Goal: Transaction & Acquisition: Purchase product/service

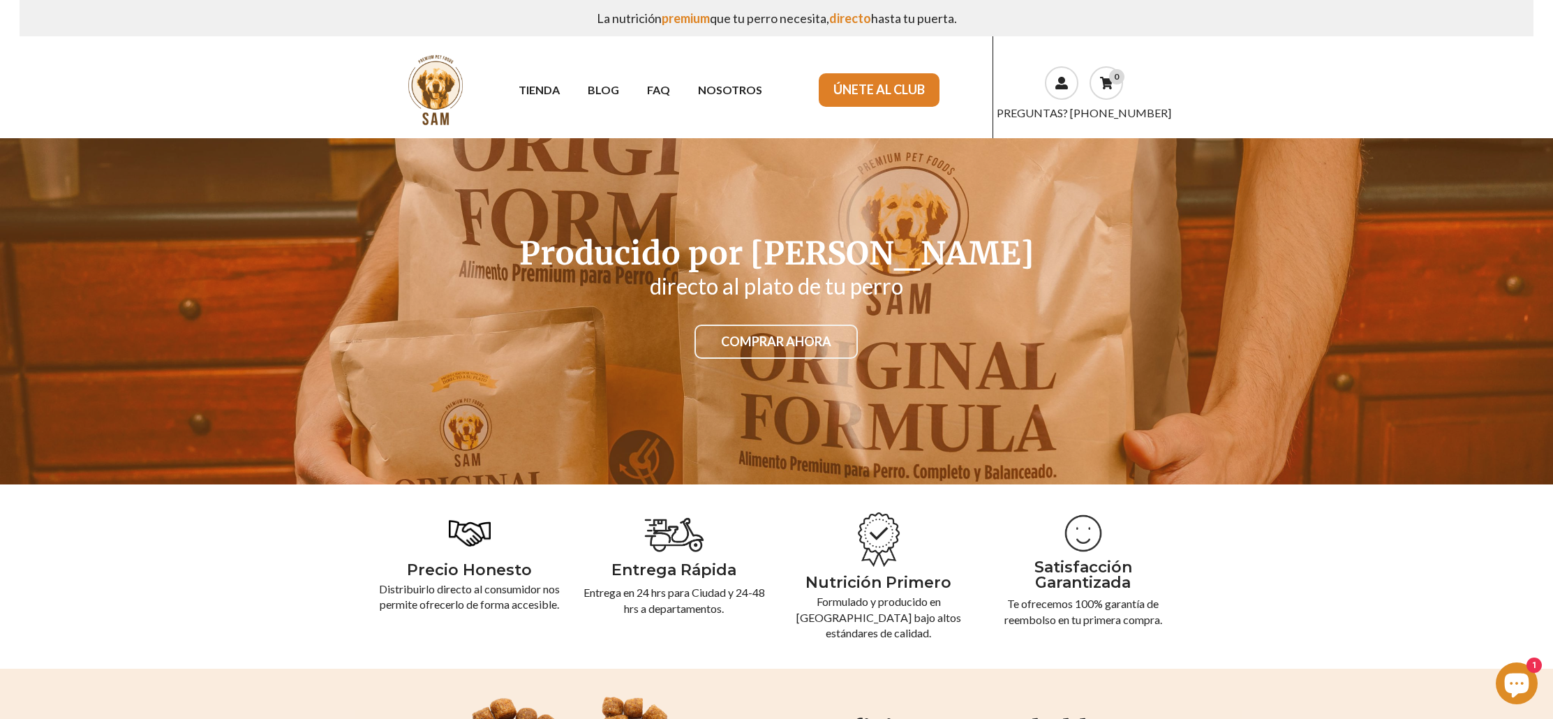
click at [790, 341] on link "COMPRAR AHORA" at bounding box center [775, 341] width 163 height 35
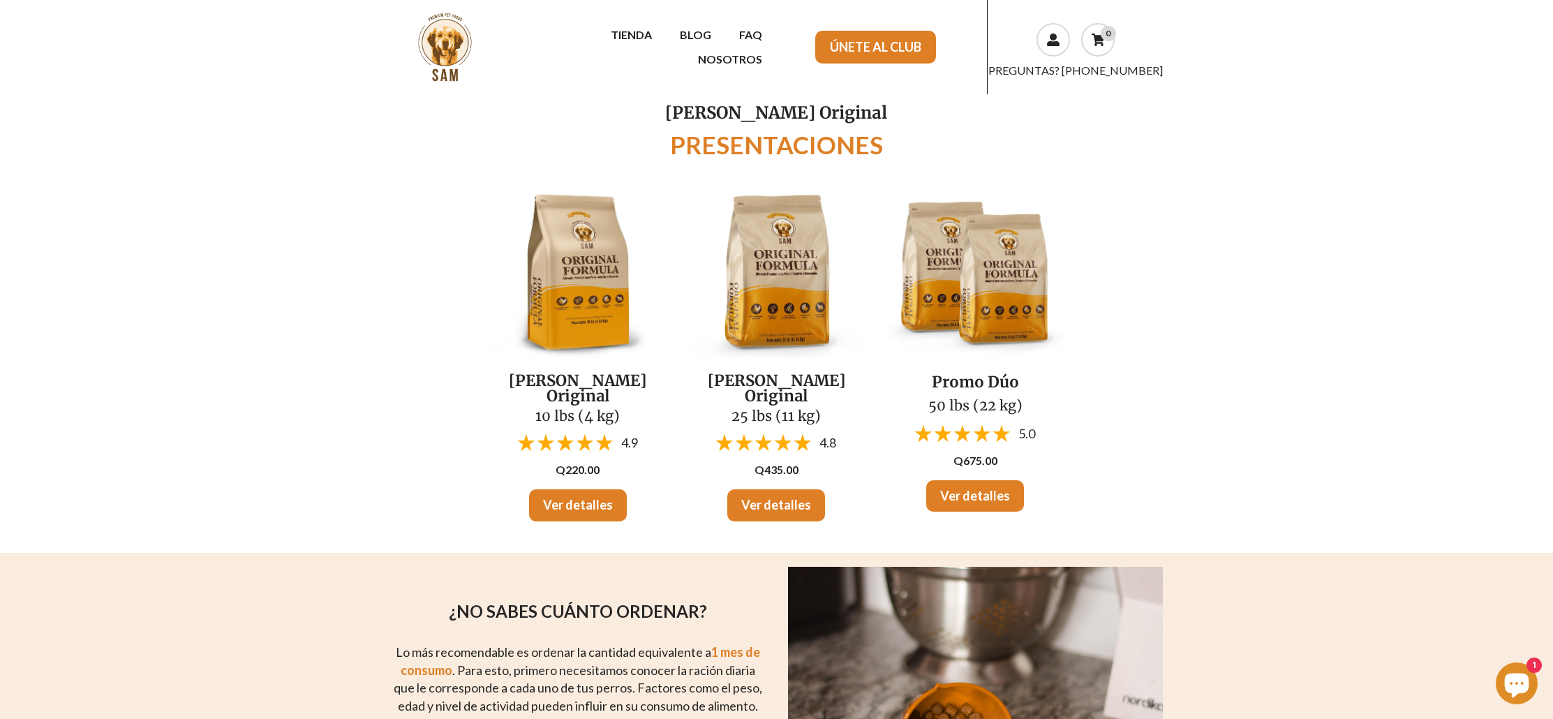
drag, startPoint x: 594, startPoint y: 492, endPoint x: 596, endPoint y: 393, distance: 99.1
click at [594, 493] on link "Ver detalles" at bounding box center [578, 505] width 98 height 32
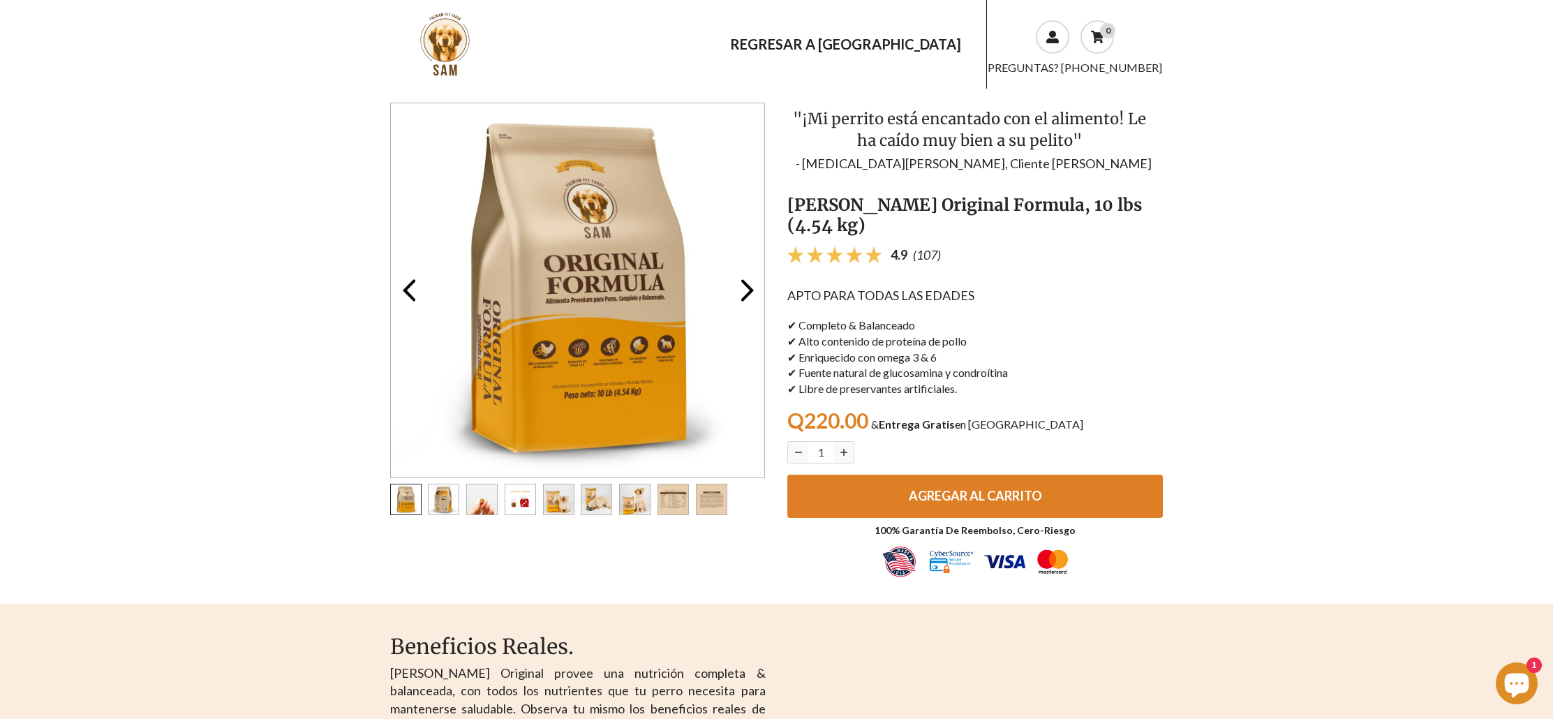
click at [1059, 481] on button "AGREGAR AL CARRITO" at bounding box center [974, 495] width 375 height 43
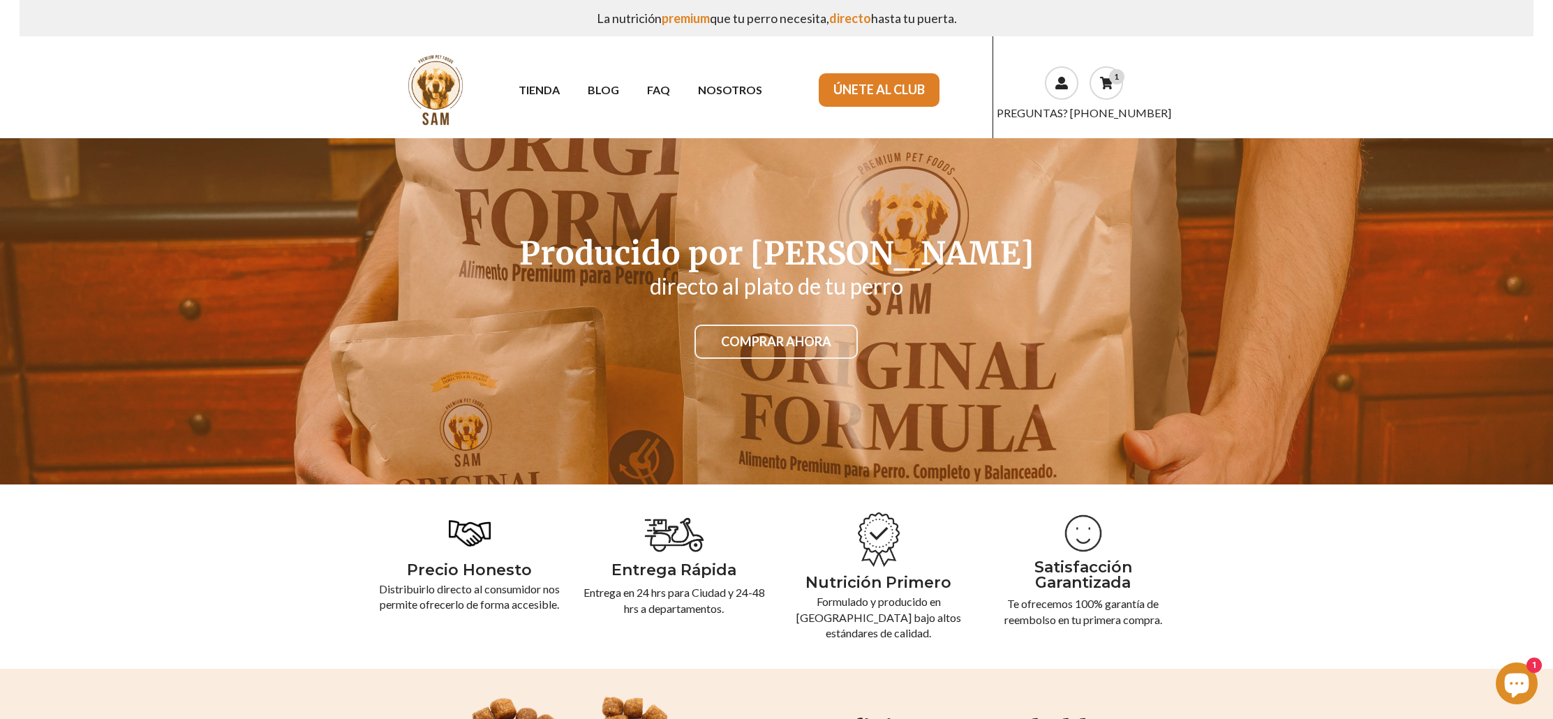
click at [705, 339] on link "COMPRAR AHORA" at bounding box center [775, 341] width 163 height 35
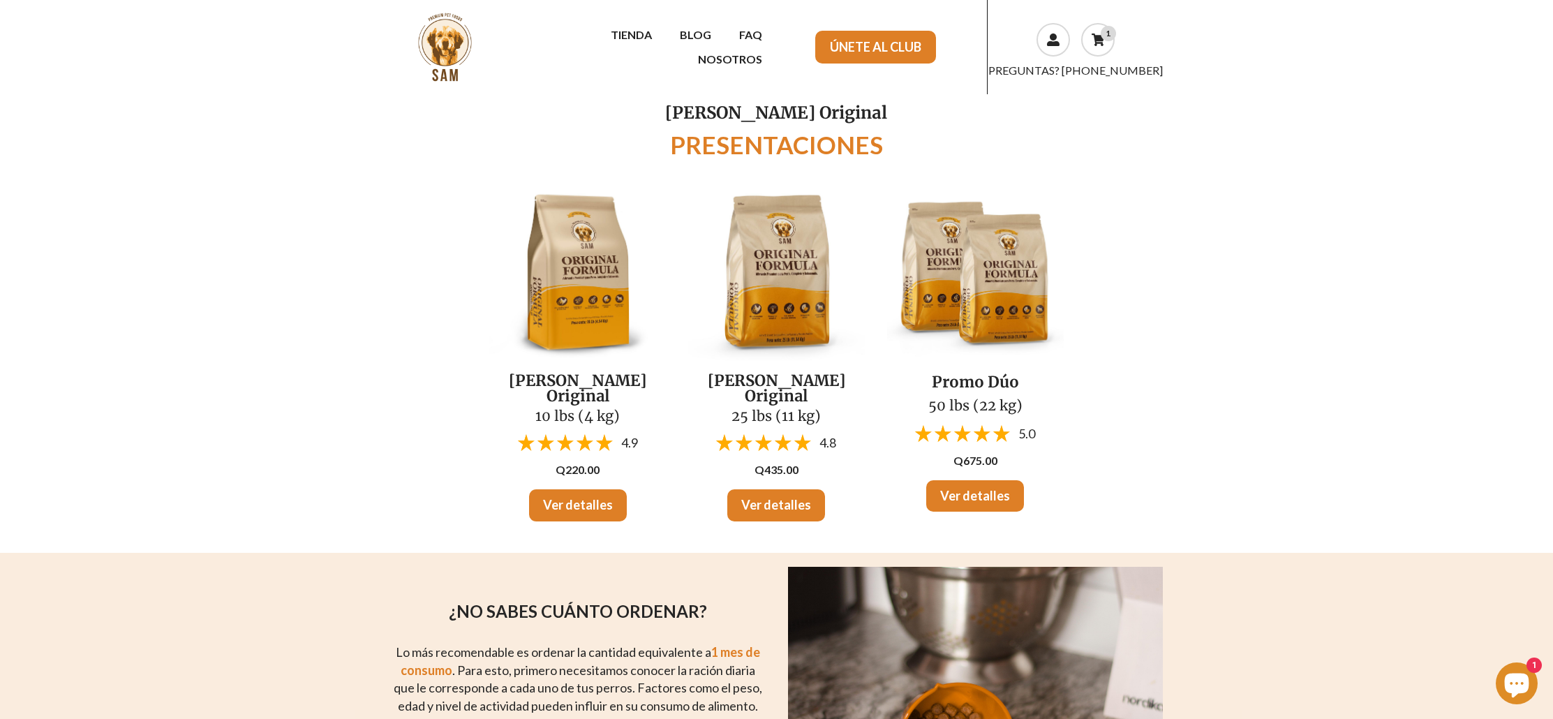
click at [610, 290] on img at bounding box center [577, 273] width 177 height 177
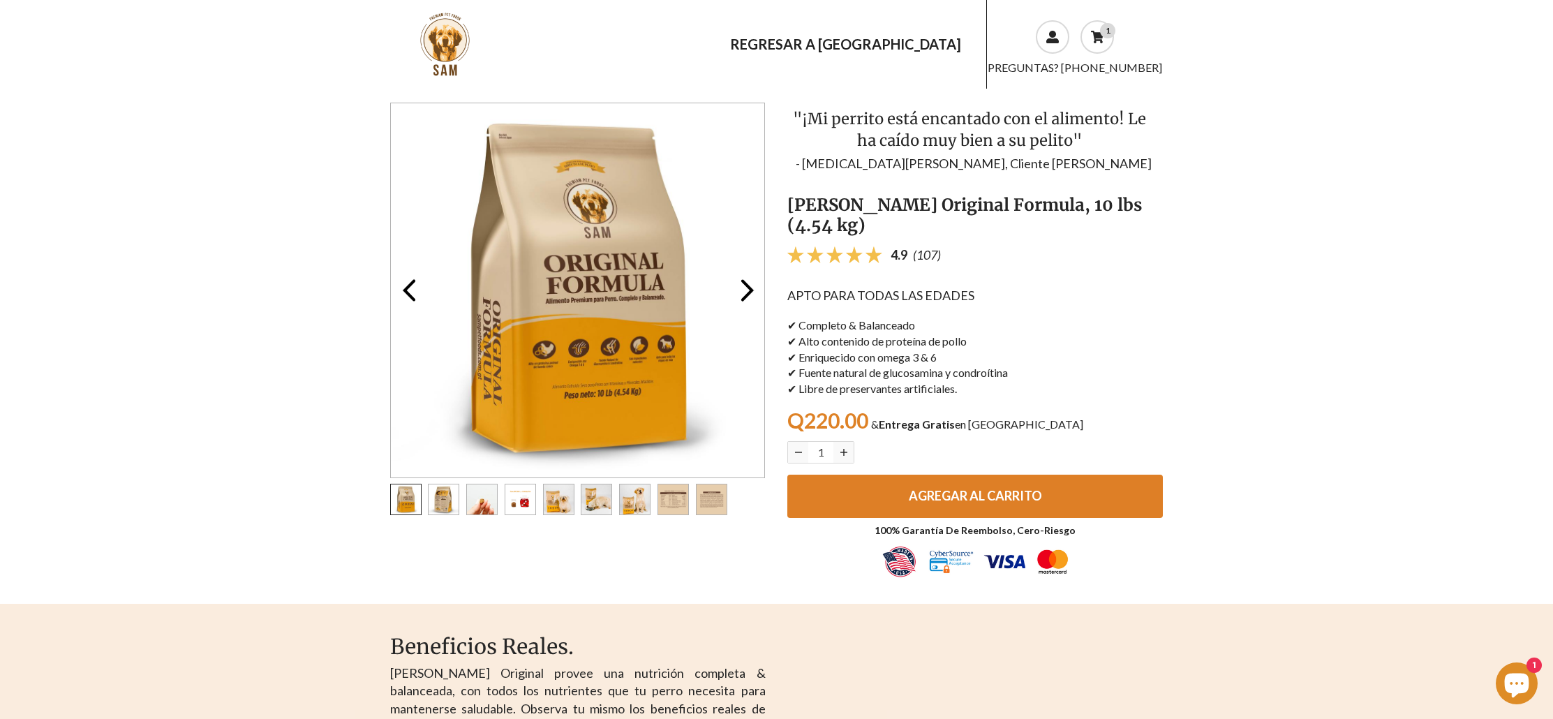
click at [907, 474] on button "AGREGAR AL CARRITO" at bounding box center [974, 495] width 375 height 43
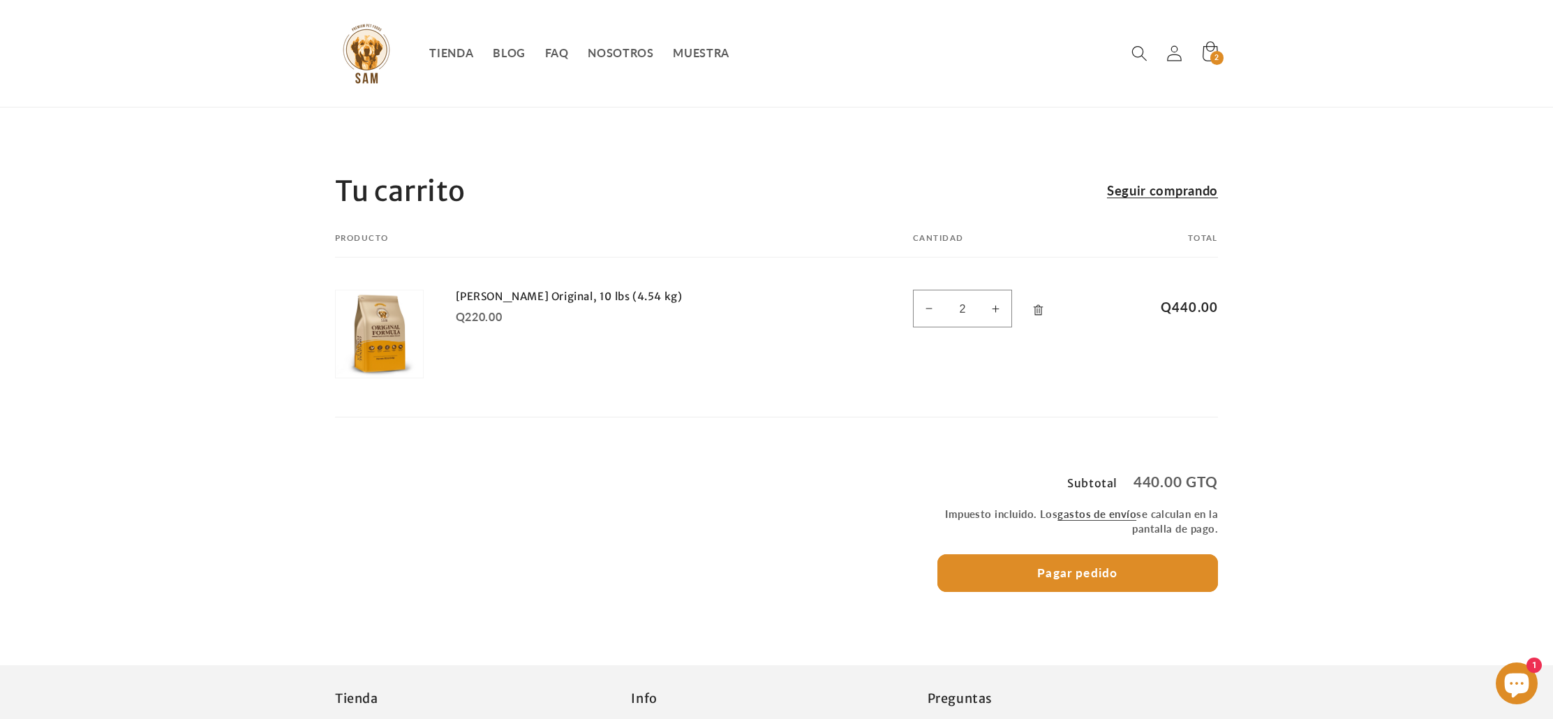
click at [925, 315] on button "Reducir cantidad para [PERSON_NAME] Original, 10 lbs (4.54 kg)" at bounding box center [928, 309] width 31 height 38
type input "1"
click at [1059, 576] on button "Pagar pedido" at bounding box center [1077, 573] width 281 height 38
